Goal: Task Accomplishment & Management: Use online tool/utility

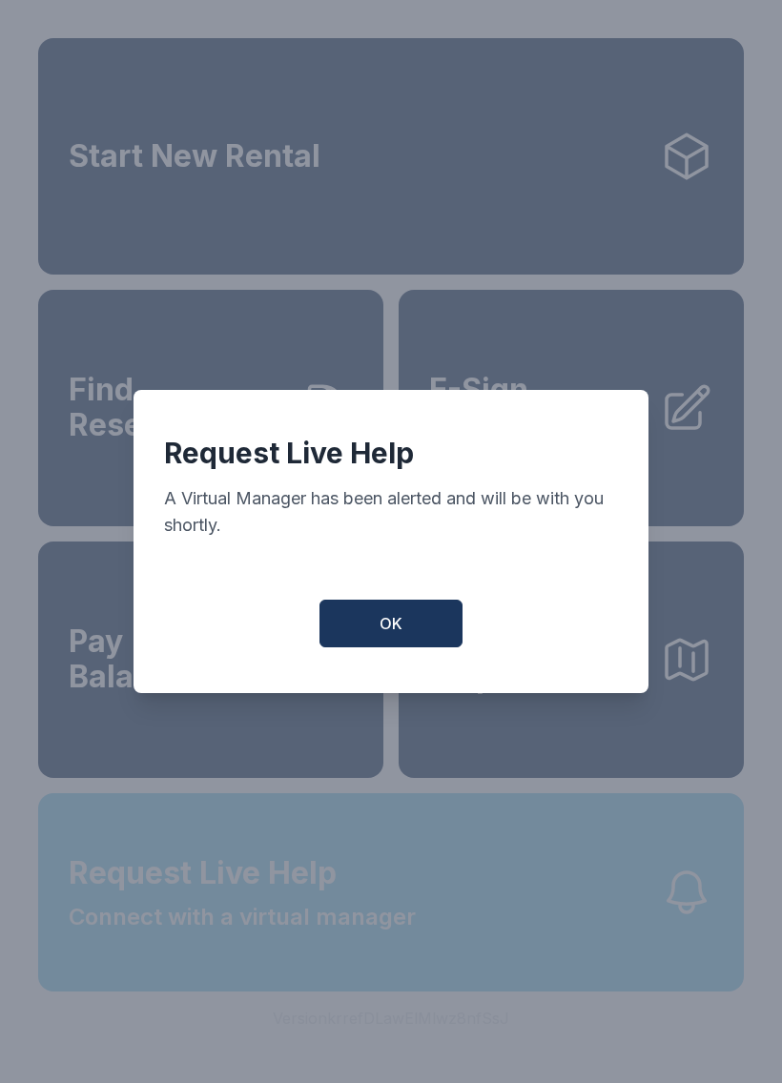
scroll to position [23, 0]
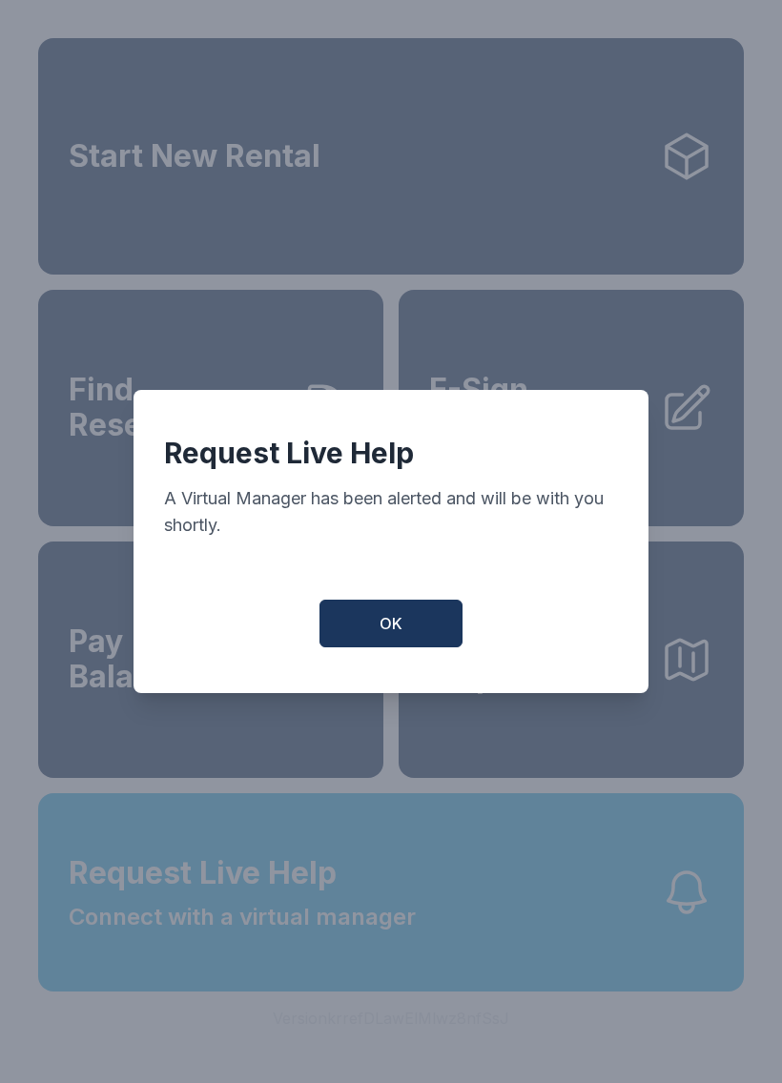
click at [412, 637] on button "OK" at bounding box center [390, 624] width 143 height 48
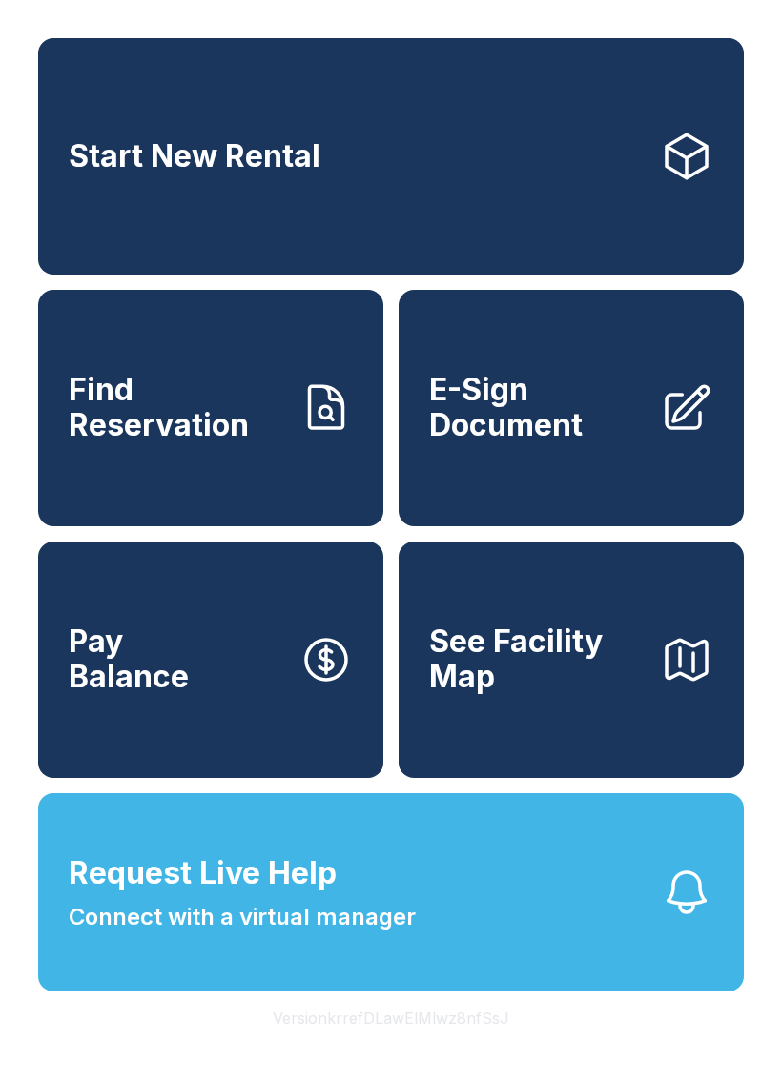
click at [217, 363] on link "Find Reservation" at bounding box center [210, 408] width 345 height 236
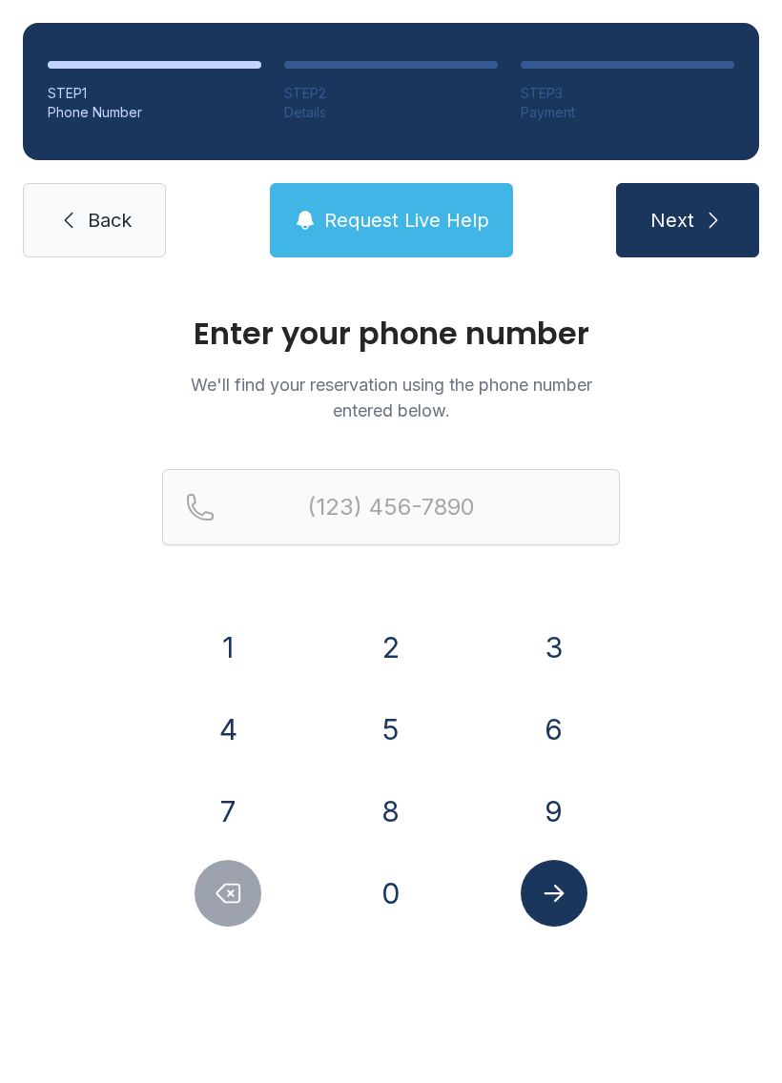
click at [413, 236] on button "Request Live Help" at bounding box center [391, 220] width 243 height 74
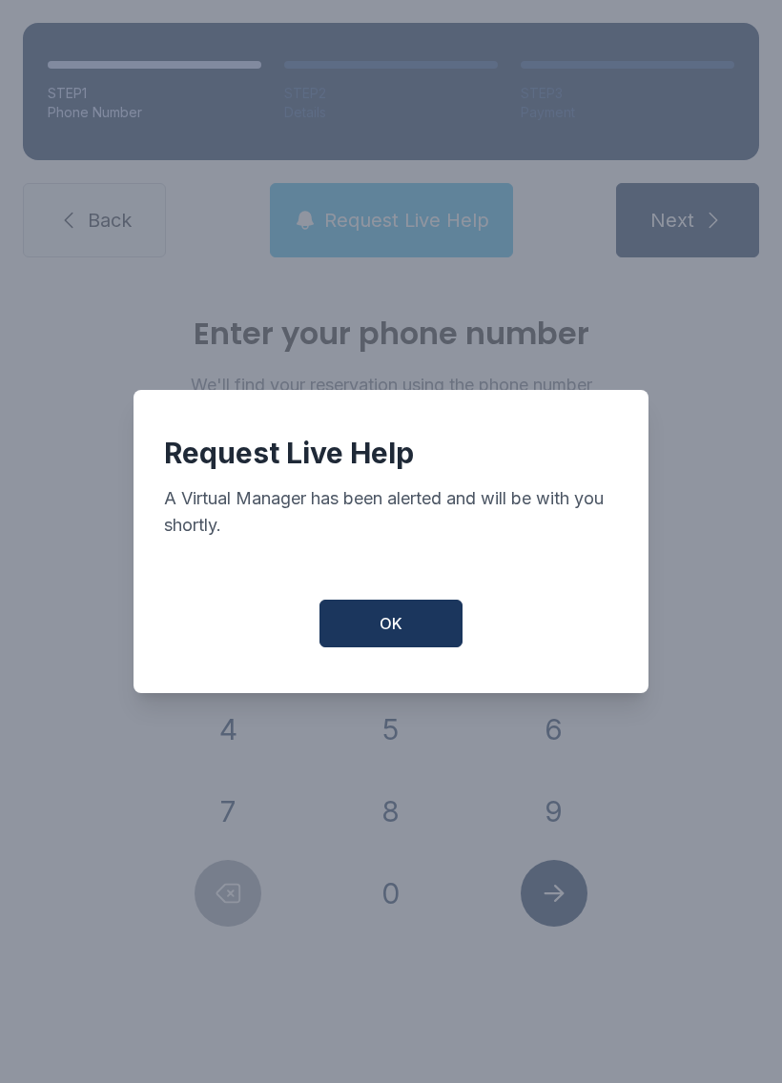
click at [403, 647] on button "OK" at bounding box center [390, 624] width 143 height 48
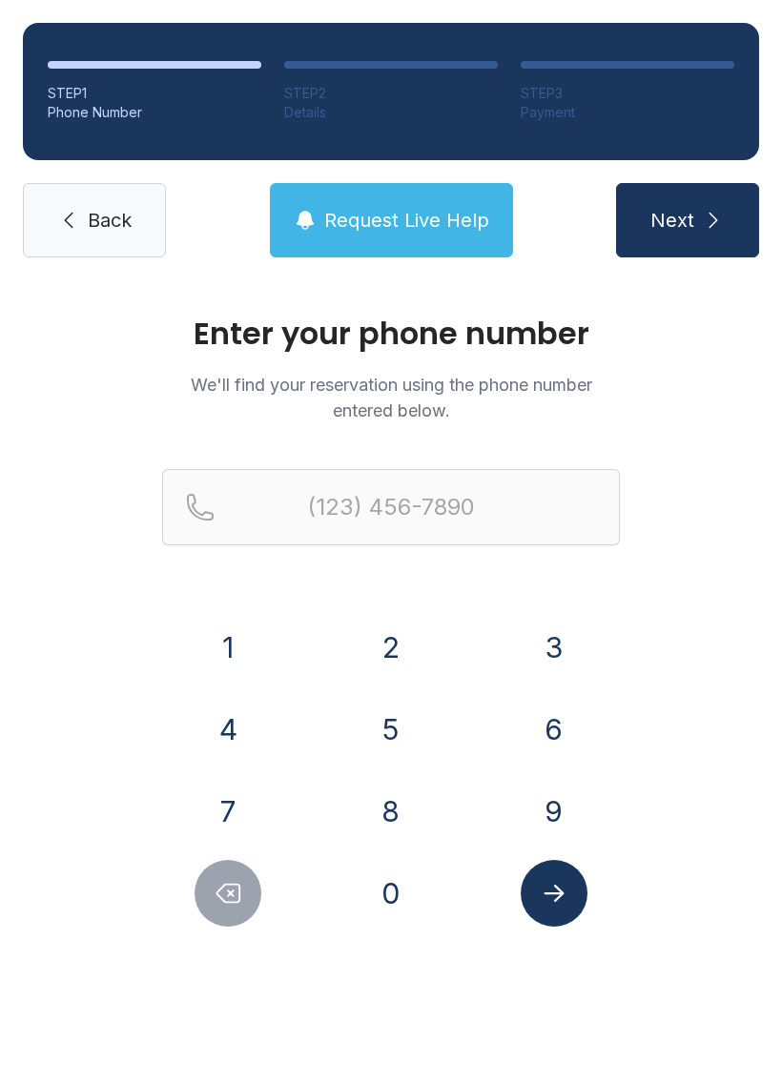
click at [88, 278] on div "STEP 1 Phone Number STEP 2 Details STEP 3 Payment Back Request Live Help Next" at bounding box center [391, 140] width 782 height 280
click at [112, 234] on link "Back" at bounding box center [94, 220] width 143 height 74
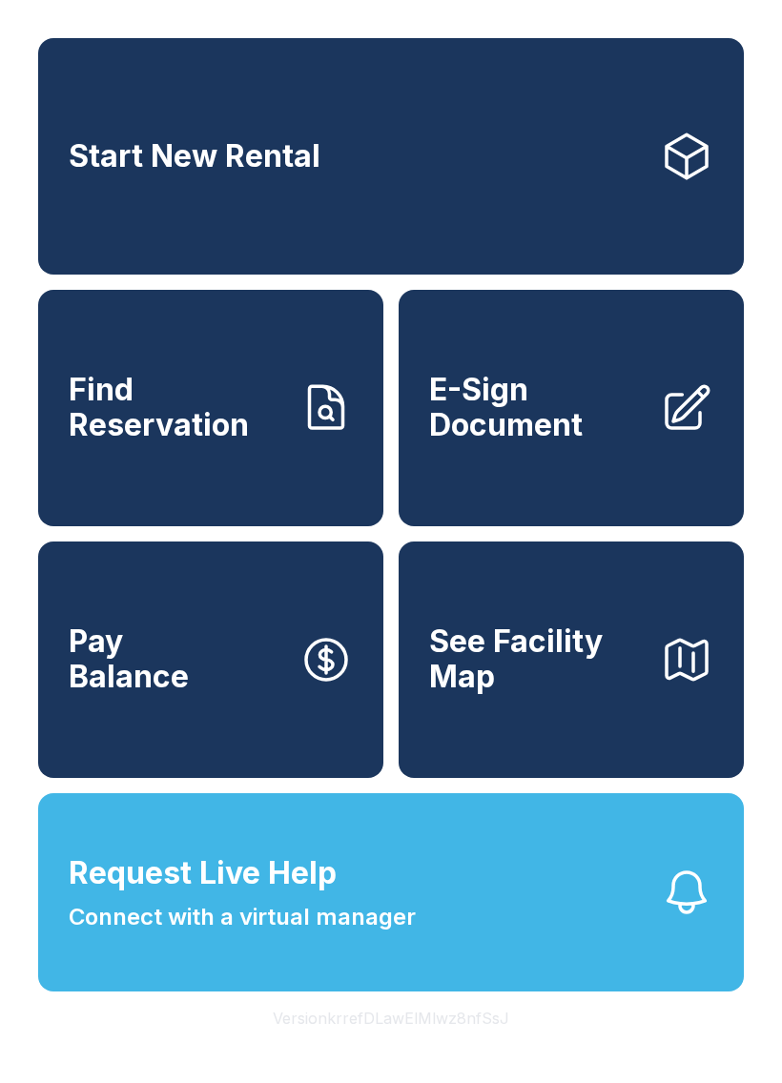
click at [623, 442] on span "E-Sign Document" at bounding box center [536, 408] width 215 height 70
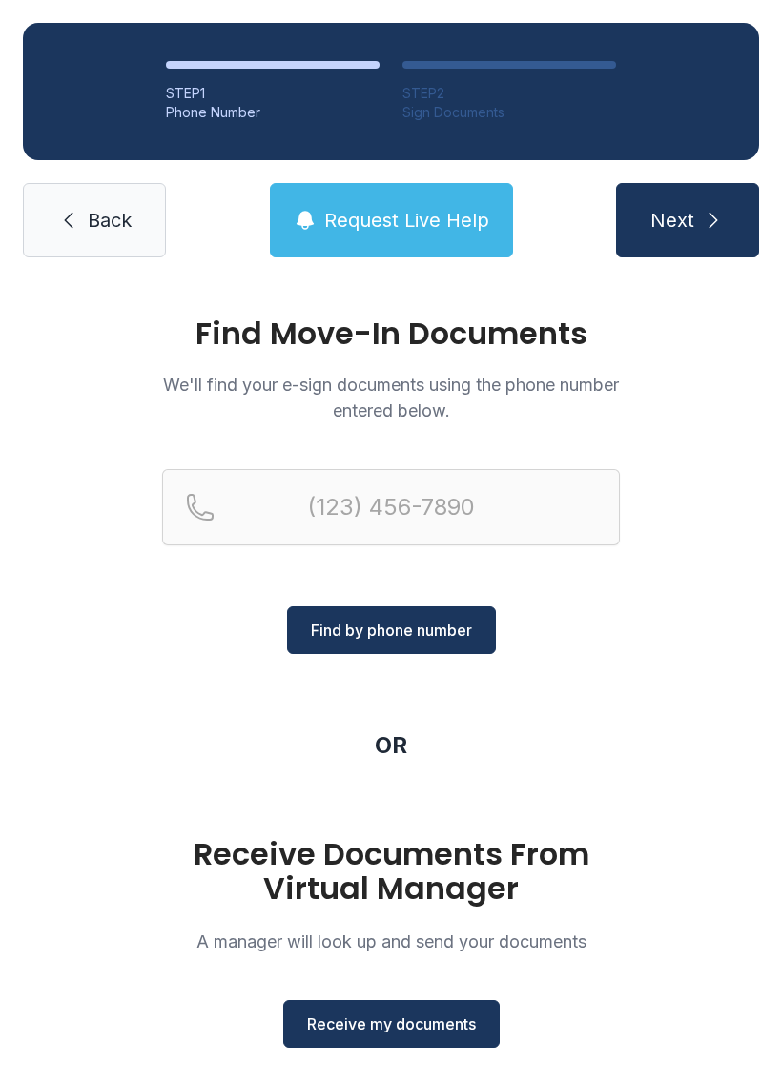
click at [394, 1028] on span "Receive my documents" at bounding box center [391, 1023] width 169 height 23
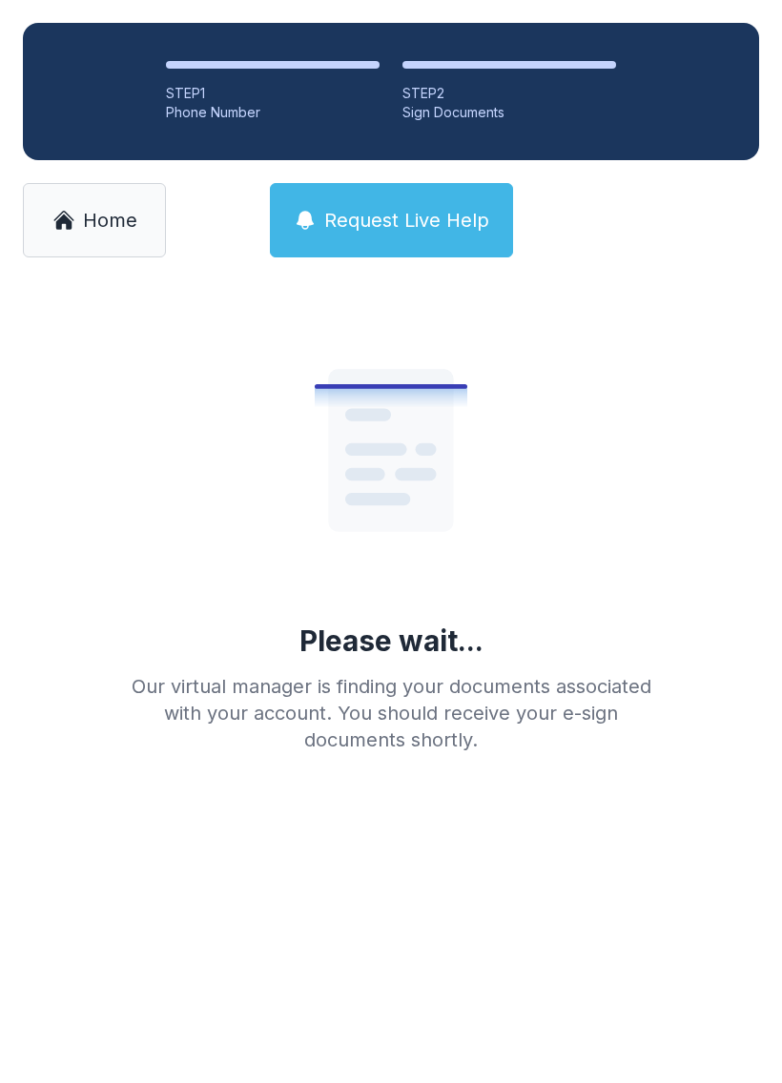
click at [455, 240] on button "Request Live Help" at bounding box center [391, 220] width 243 height 74
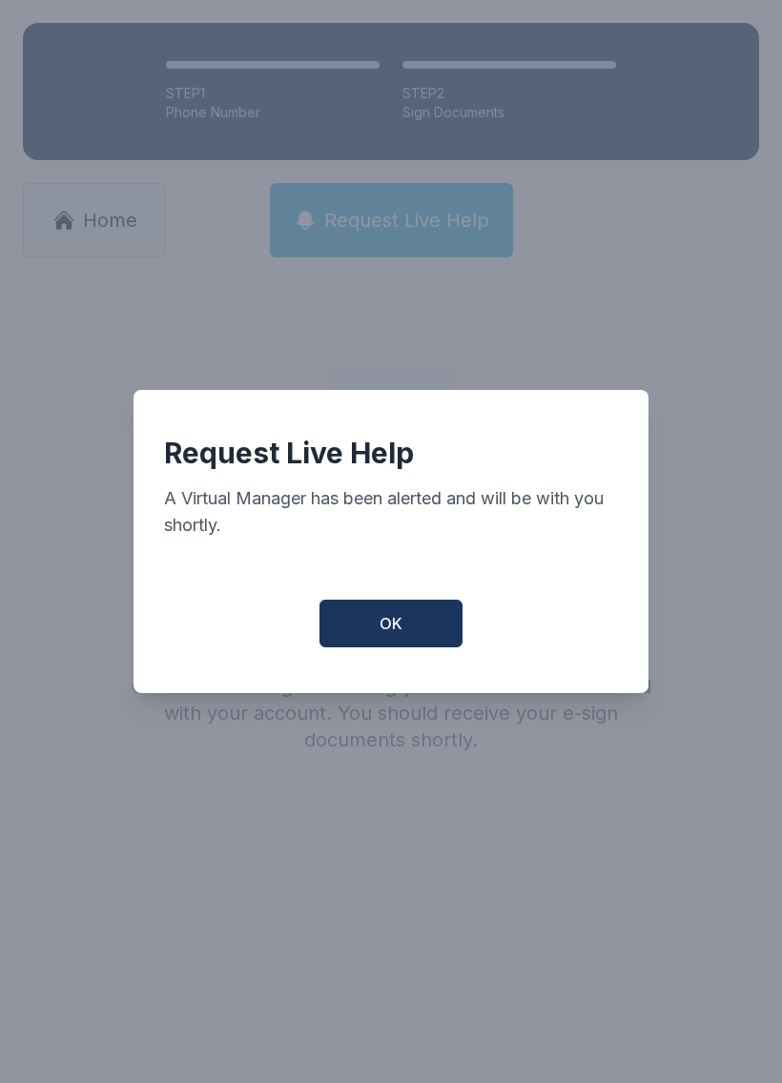
click at [402, 612] on button "OK" at bounding box center [390, 624] width 143 height 48
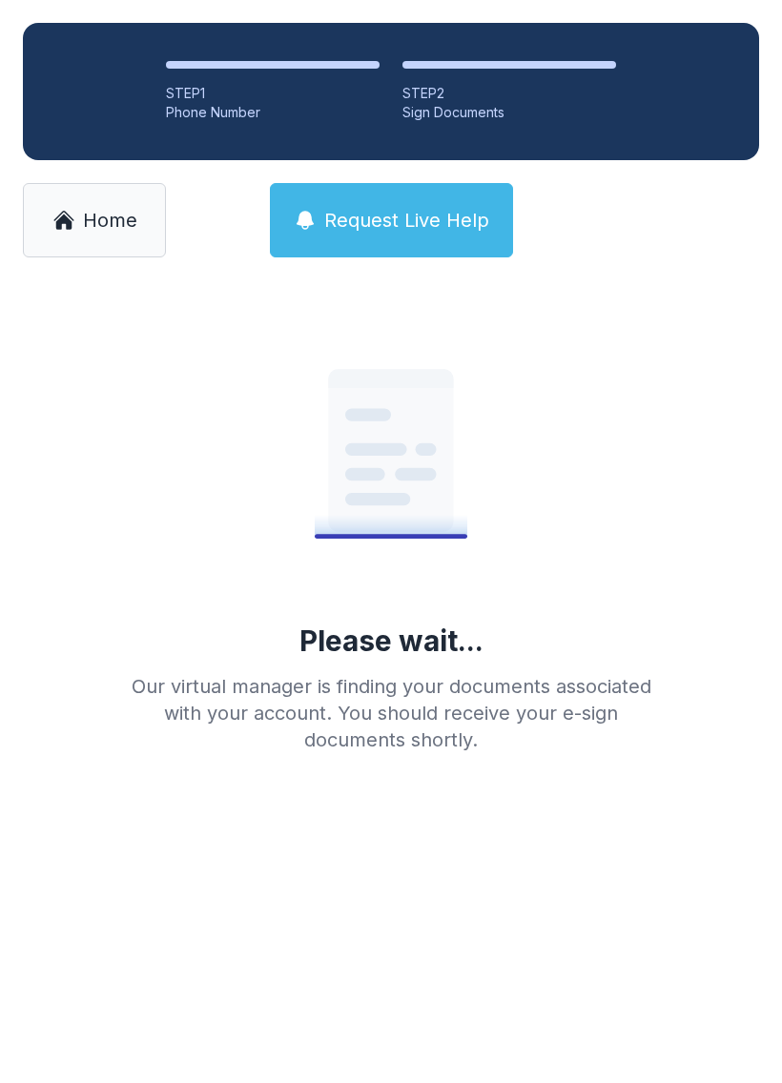
click at [401, 612] on div "Please wait... Our virtual manager is finding your documents associated with yo…" at bounding box center [390, 524] width 549 height 458
